Goal: Task Accomplishment & Management: Use online tool/utility

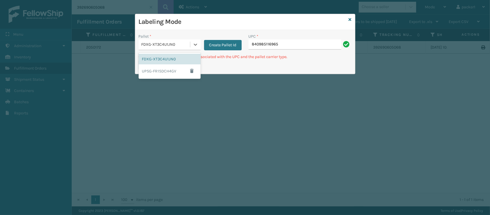
click at [193, 42] on icon at bounding box center [195, 45] width 6 height 6
click at [176, 72] on div "UPSG-FR1SDCH4GV" at bounding box center [170, 70] width 62 height 13
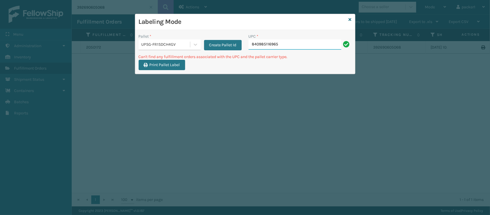
click at [285, 42] on input "840985116965" at bounding box center [294, 44] width 93 height 10
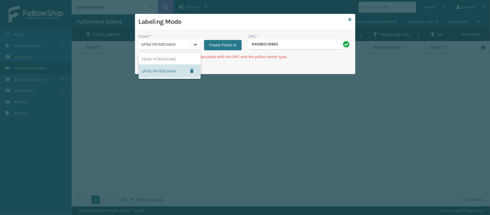
click at [194, 44] on icon at bounding box center [195, 45] width 3 height 2
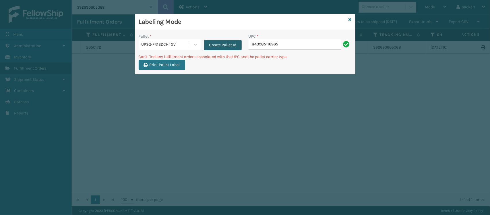
click at [211, 44] on button "Create Pallet Id" at bounding box center [223, 45] width 38 height 10
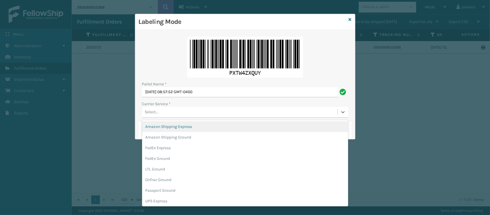
click at [170, 110] on div "Select..." at bounding box center [239, 111] width 195 height 9
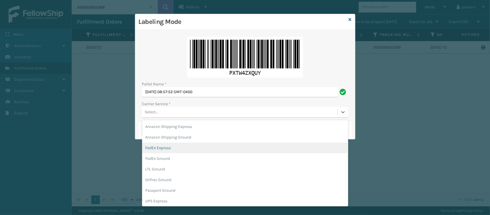
click at [162, 149] on div "FedEx Express" at bounding box center [245, 147] width 206 height 11
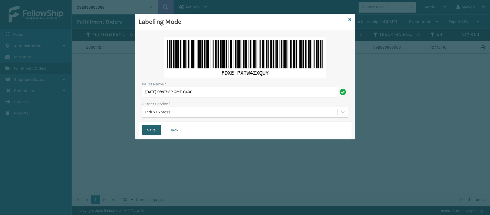
click at [155, 126] on button "Save" at bounding box center [151, 130] width 19 height 10
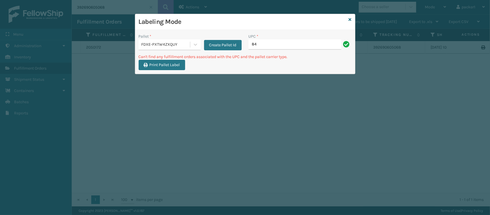
type input "8"
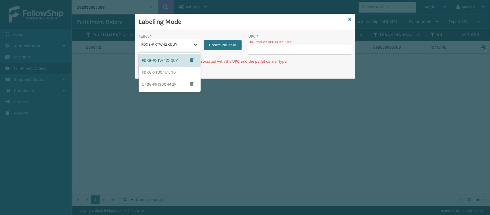
click at [196, 47] on icon at bounding box center [195, 45] width 6 height 6
click at [179, 71] on div "FDXG-XT3C4U1JN0" at bounding box center [170, 72] width 62 height 11
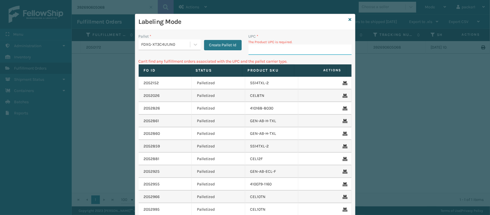
click at [262, 49] on input "UPC *" at bounding box center [299, 49] width 103 height 10
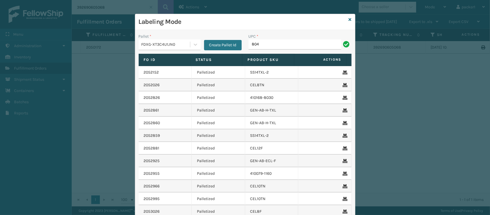
type input "804879477570"
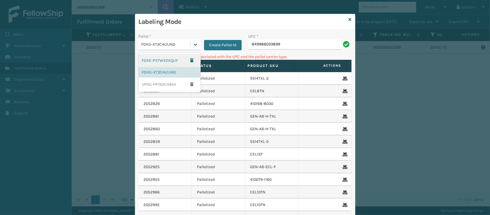
click at [192, 43] on icon at bounding box center [195, 45] width 6 height 6
click at [167, 58] on div "FDXE-PXTW4ZXQUY" at bounding box center [170, 60] width 62 height 13
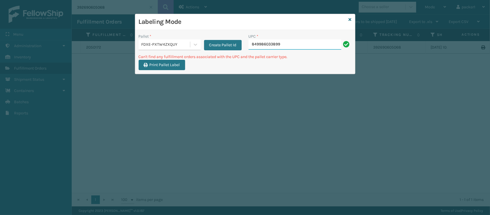
click at [295, 45] on input "849986033899" at bounding box center [294, 44] width 93 height 10
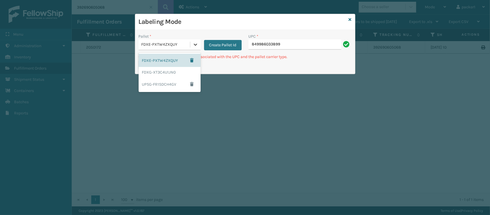
click at [194, 44] on icon at bounding box center [195, 45] width 3 height 2
click at [175, 84] on div "UPSG-FR1SDCH4GV" at bounding box center [170, 83] width 62 height 13
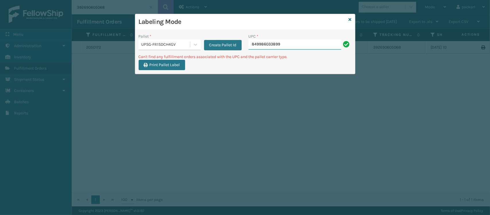
click at [284, 44] on input "849986033899" at bounding box center [294, 44] width 93 height 10
type input "8"
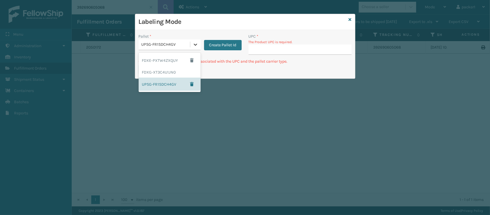
click at [196, 44] on icon at bounding box center [195, 45] width 6 height 6
click at [163, 71] on div "FDXG-XT3C4U1JN0" at bounding box center [170, 72] width 62 height 11
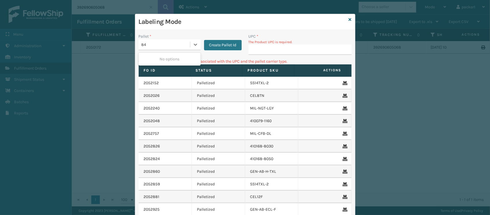
type input "8"
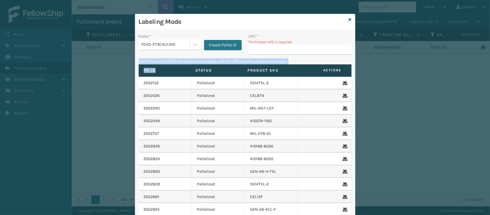
drag, startPoint x: 163, startPoint y: 71, endPoint x: 253, endPoint y: 50, distance: 92.0
click at [253, 50] on div "Pallet * FDXG-XT3C4U1JN0 Create Pallet Id UPC * The Product UPC is required. Ca…" at bounding box center [245, 146] width 220 height 233
click at [253, 50] on input "UPC *" at bounding box center [299, 49] width 103 height 10
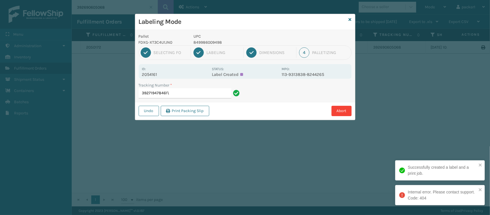
type input "392719478461"
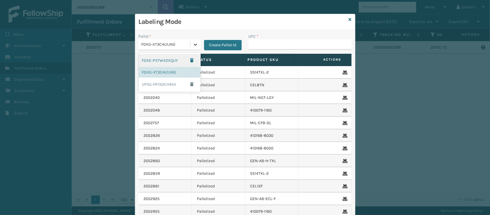
click at [192, 44] on icon at bounding box center [195, 45] width 6 height 6
click at [165, 83] on div "UPSG-FR1SDCH4GV" at bounding box center [170, 83] width 62 height 13
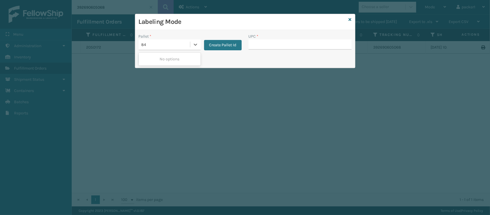
type input "8"
click at [252, 45] on input "UPC *" at bounding box center [299, 44] width 103 height 10
